Goal: Navigation & Orientation: Go to known website

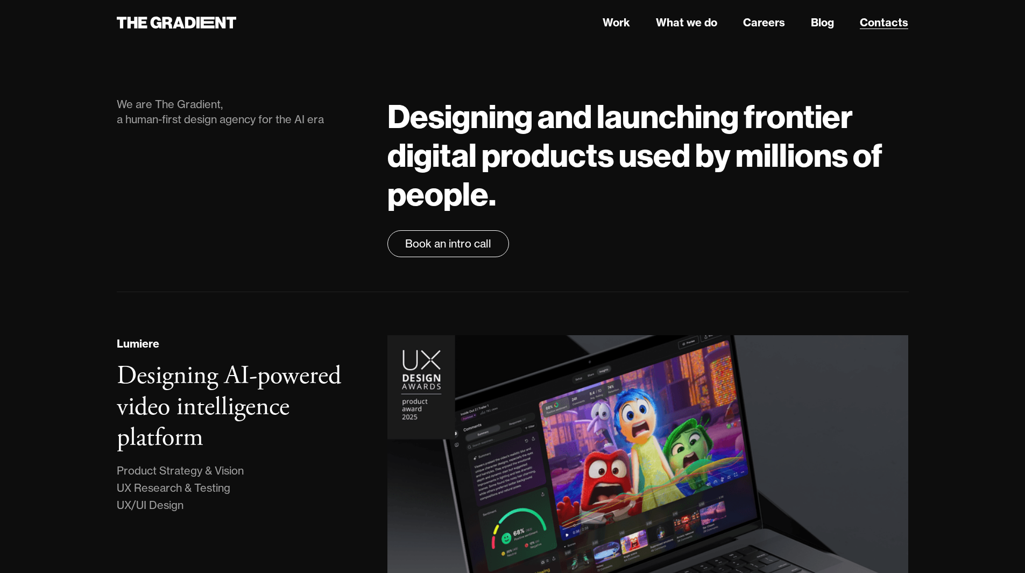
click at [882, 26] on link "Contacts" at bounding box center [884, 23] width 48 height 16
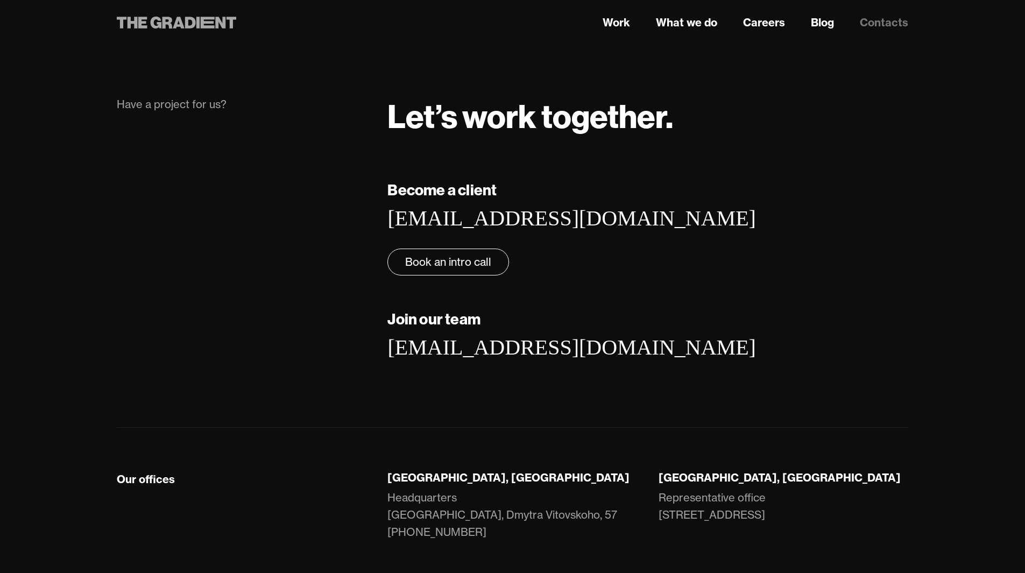
click at [184, 22] on icon at bounding box center [177, 22] width 120 height 19
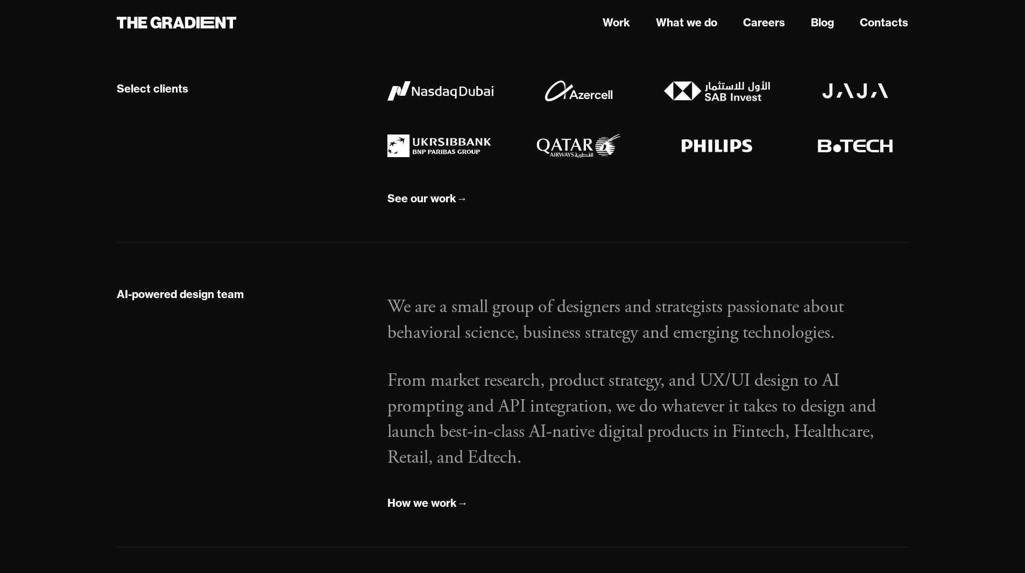
scroll to position [1076, 0]
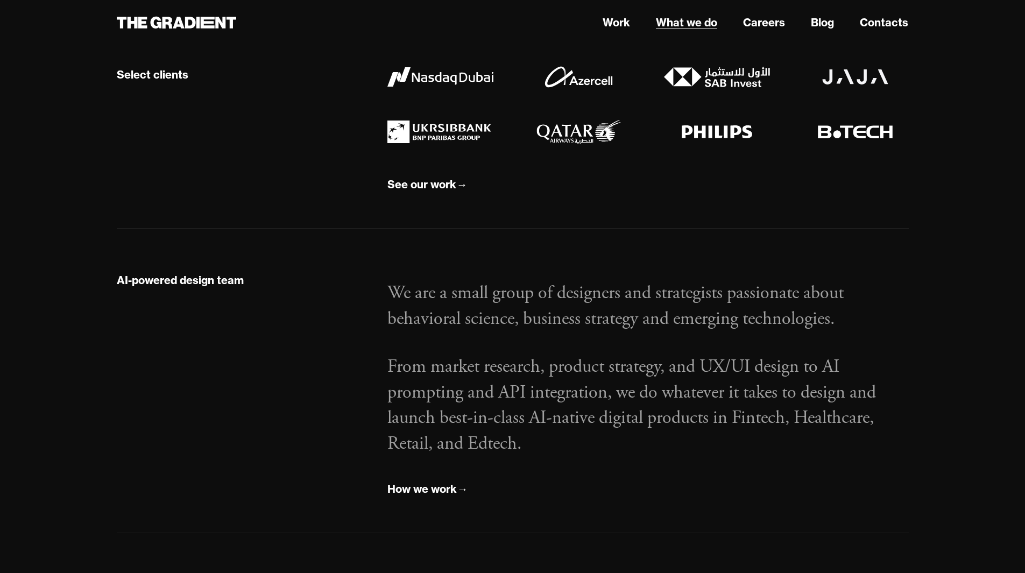
click at [687, 24] on link "What we do" at bounding box center [686, 23] width 61 height 16
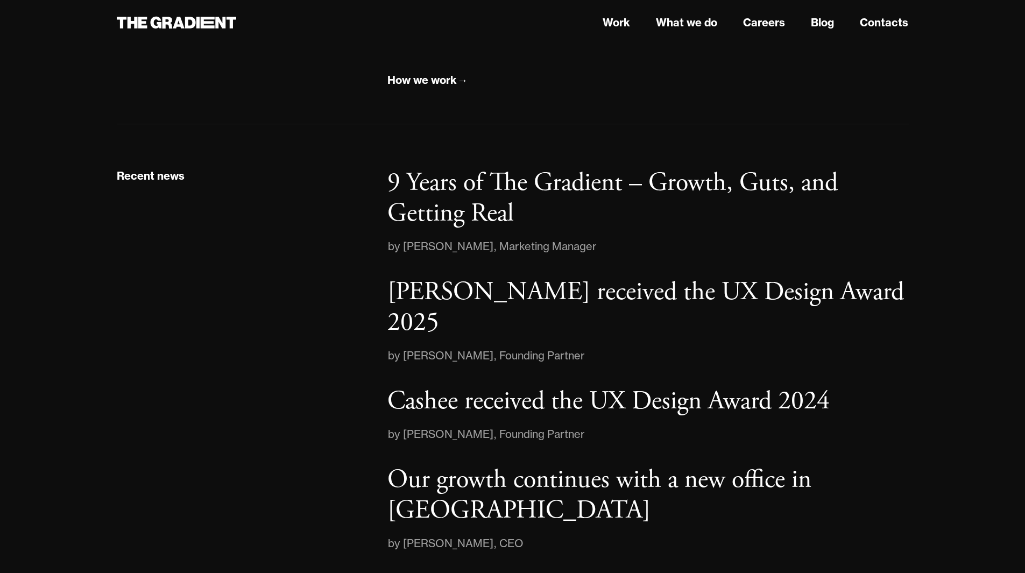
scroll to position [1690, 0]
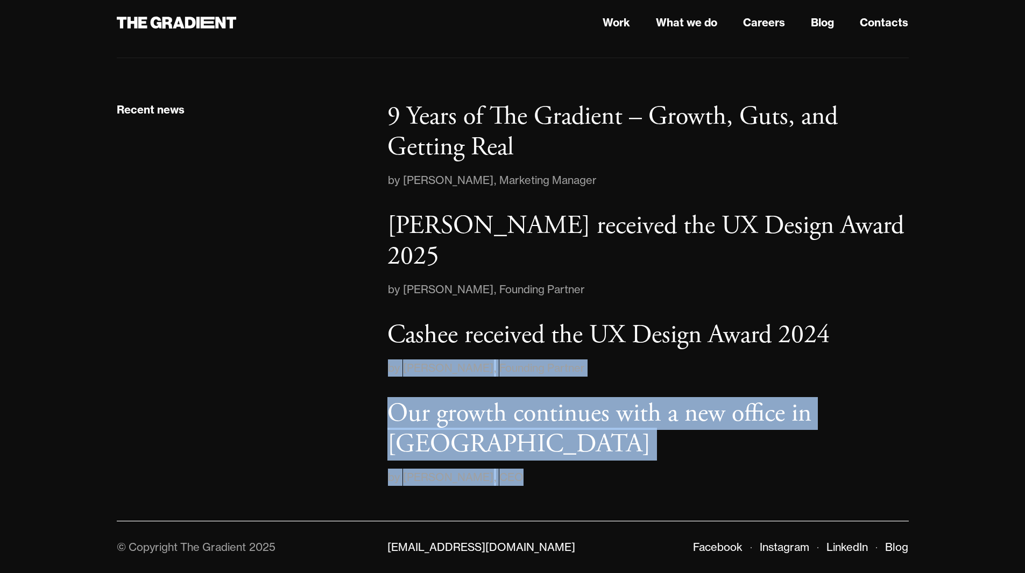
drag, startPoint x: 1023, startPoint y: 472, endPoint x: 1018, endPoint y: 357, distance: 114.7
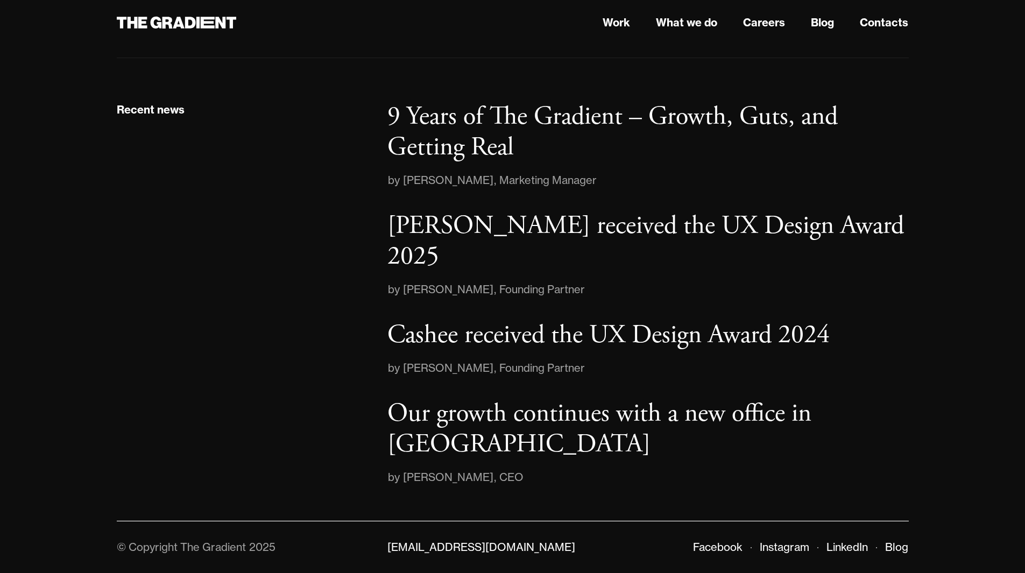
drag, startPoint x: 1021, startPoint y: 450, endPoint x: 1026, endPoint y: 451, distance: 5.5
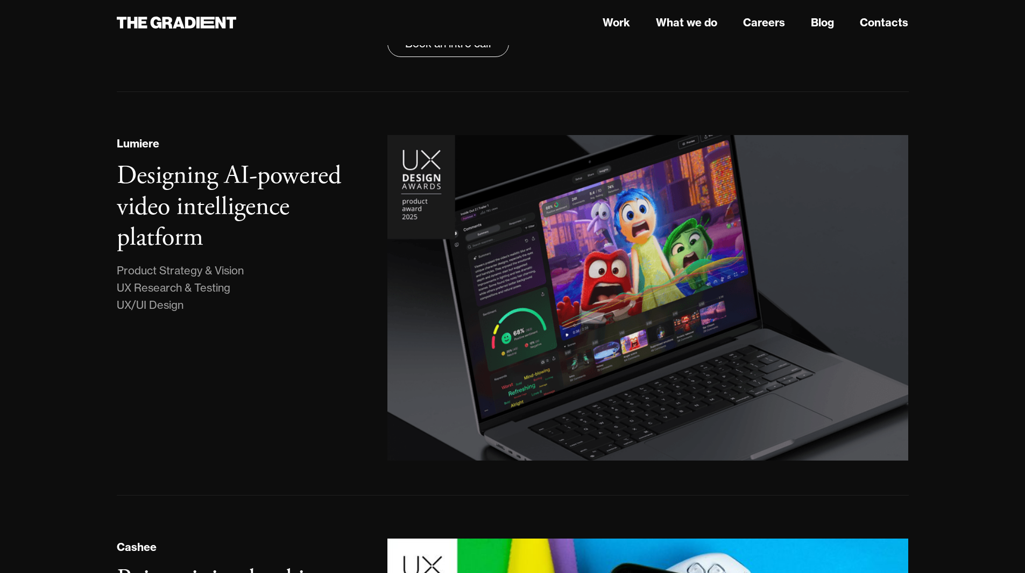
scroll to position [154, 0]
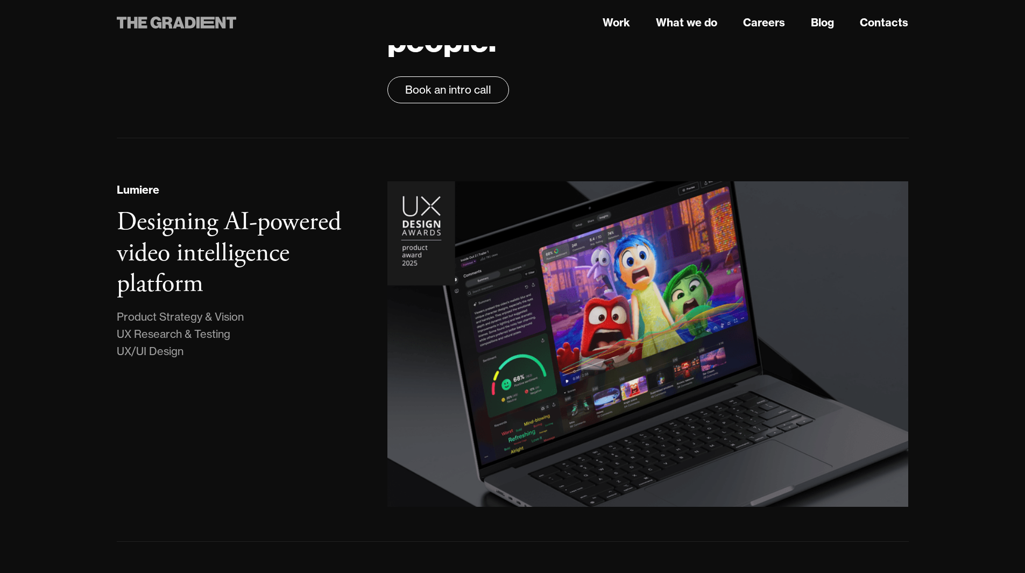
click at [191, 26] on icon at bounding box center [190, 23] width 11 height 12
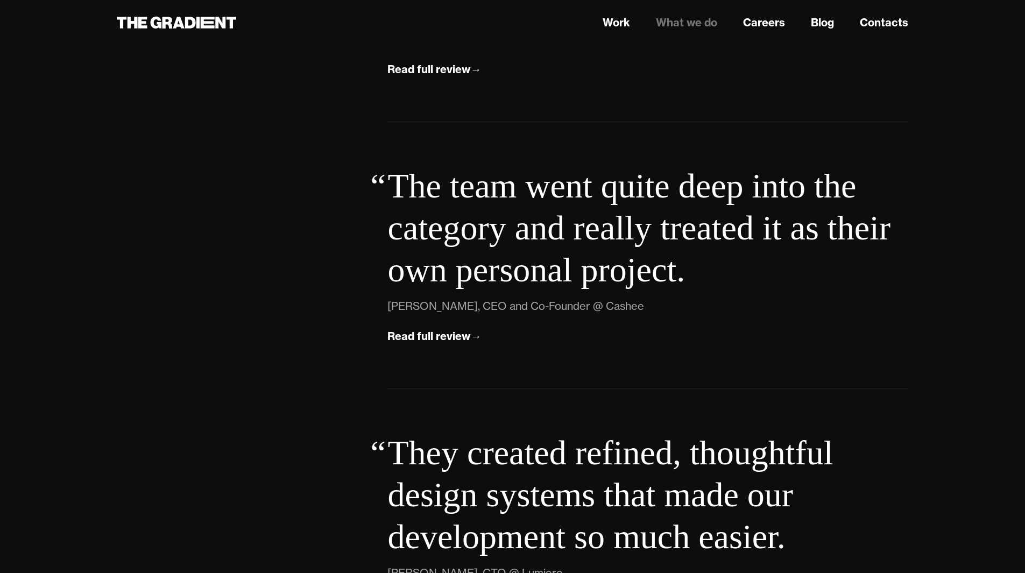
scroll to position [3496, 0]
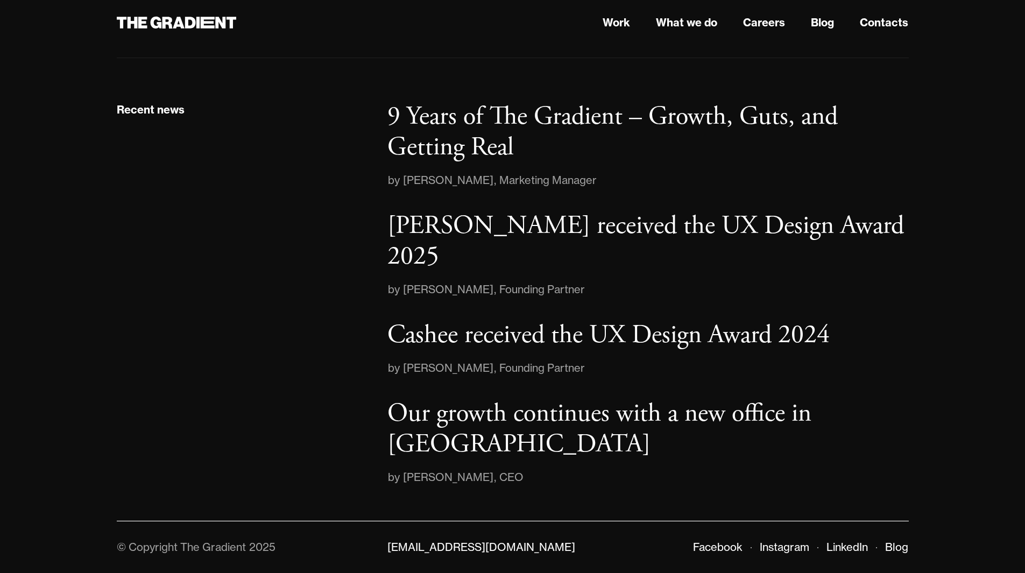
scroll to position [1690, 0]
click at [785, 544] on link "Instagram" at bounding box center [784, 546] width 49 height 13
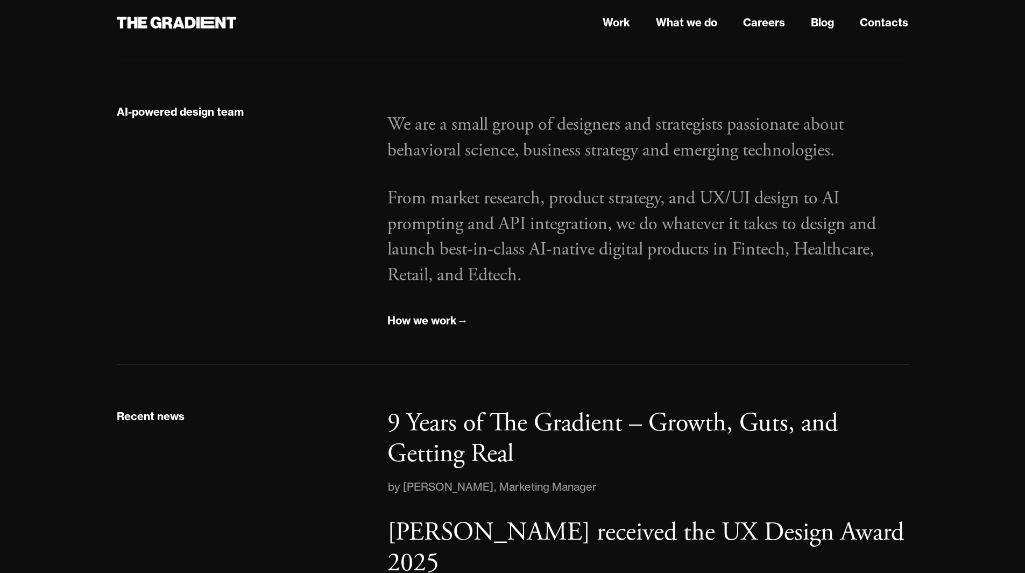
scroll to position [1205, 0]
